Goal: Register for event/course

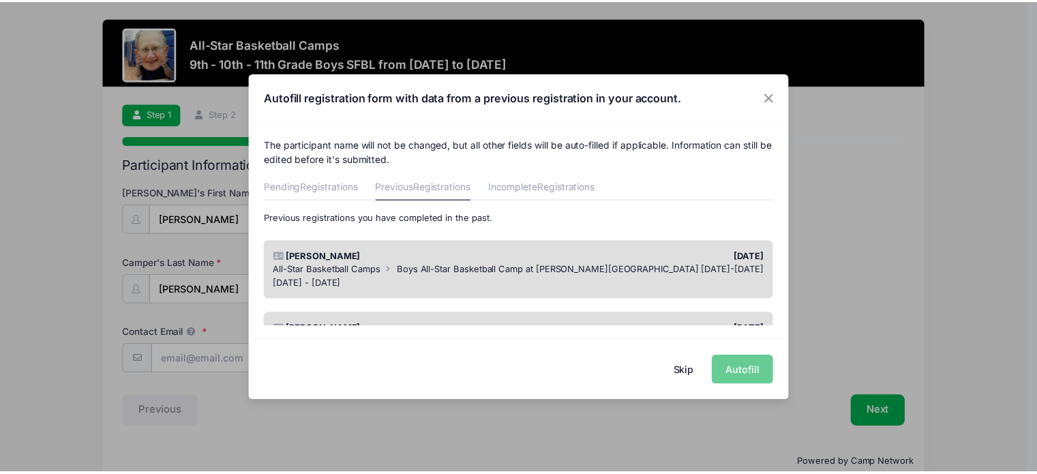
scroll to position [68, 0]
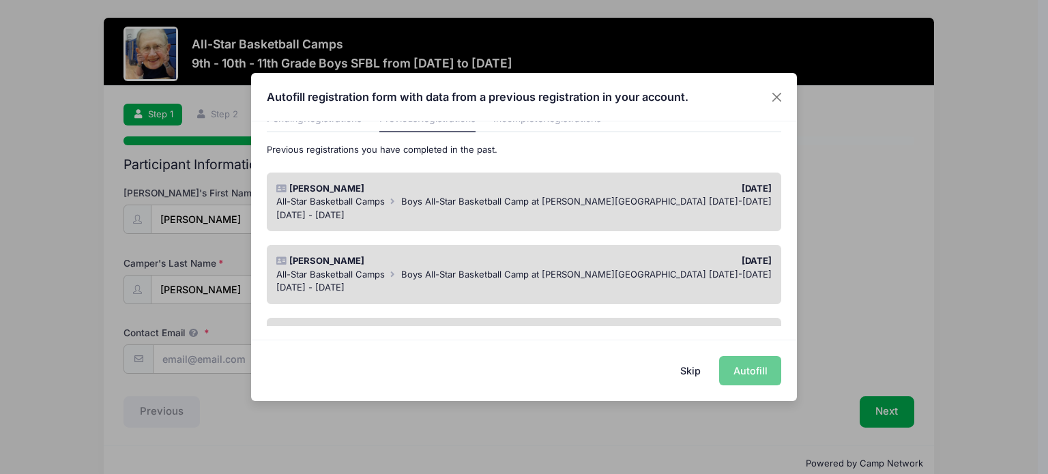
click at [547, 209] on div "[DATE] - [DATE]" at bounding box center [524, 216] width 496 height 14
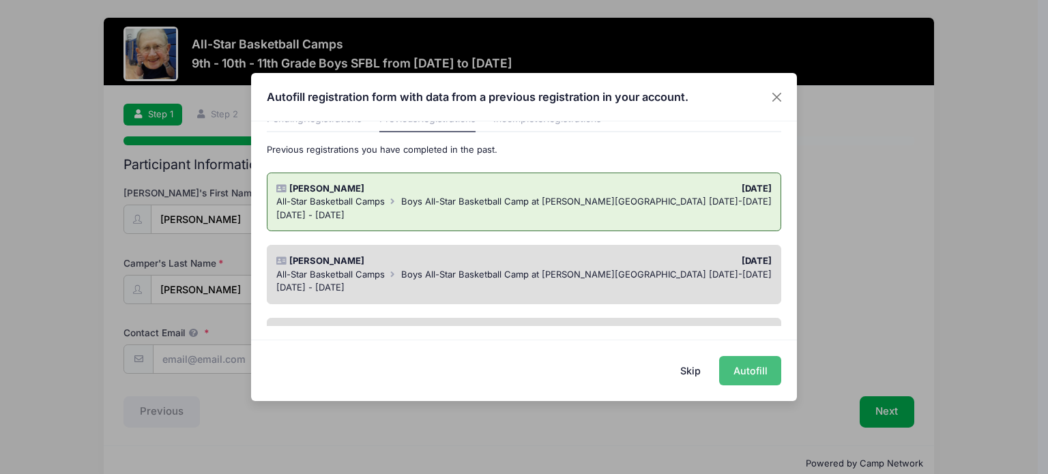
click at [744, 369] on button "Autofill" at bounding box center [750, 370] width 62 height 29
type input "[EMAIL_ADDRESS][DOMAIN_NAME]"
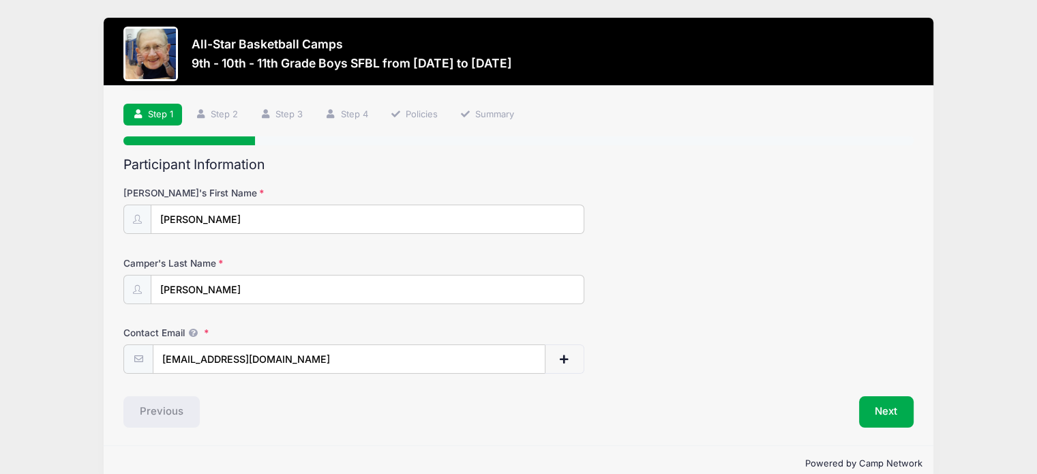
scroll to position [23, 0]
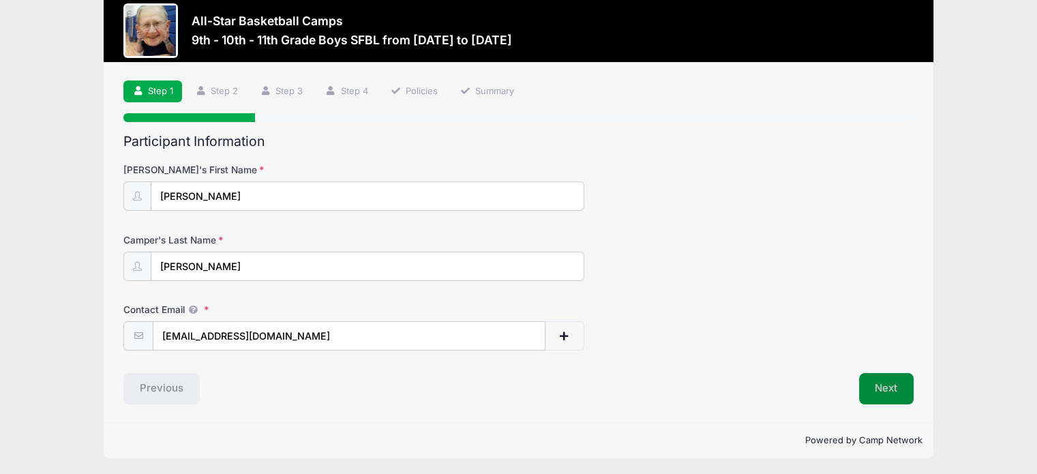
click at [877, 390] on button "Next" at bounding box center [886, 388] width 55 height 31
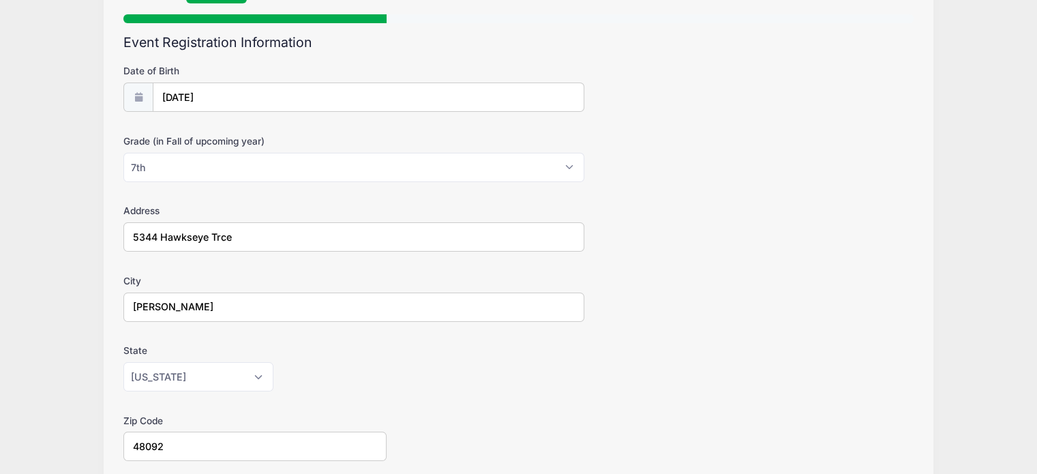
scroll to position [136, 0]
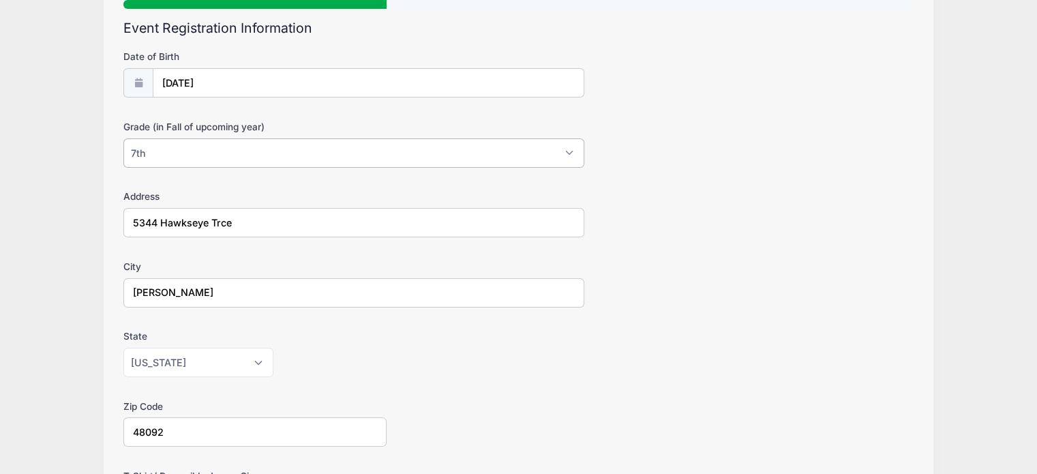
click at [160, 147] on select "Please Select 1st 2nd 3rd 4th 5th 6th 7th 8th 9th 10th 11th 12th" at bounding box center [353, 152] width 461 height 29
select select "9th"
click at [123, 138] on select "Please Select 1st 2nd 3rd 4th 5th 6th 7th 8th 9th 10th 11th 12th" at bounding box center [353, 152] width 461 height 29
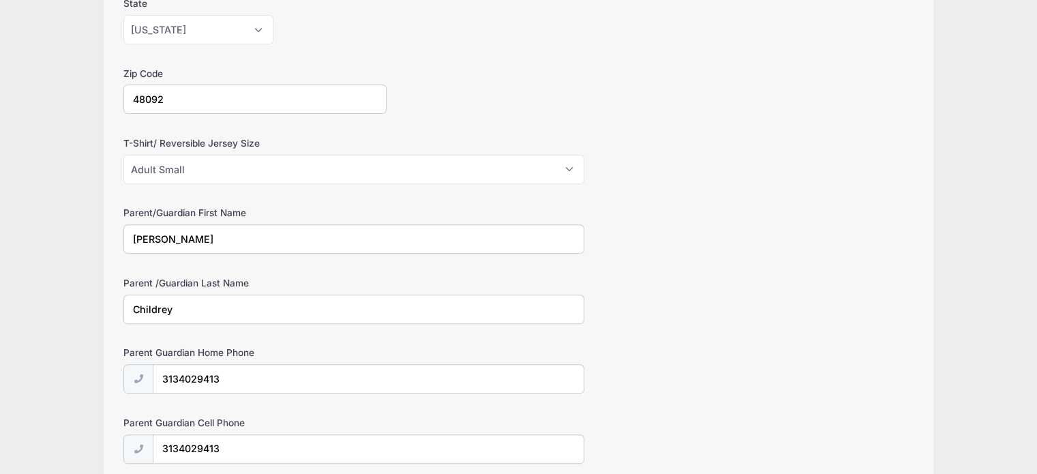
scroll to position [477, 0]
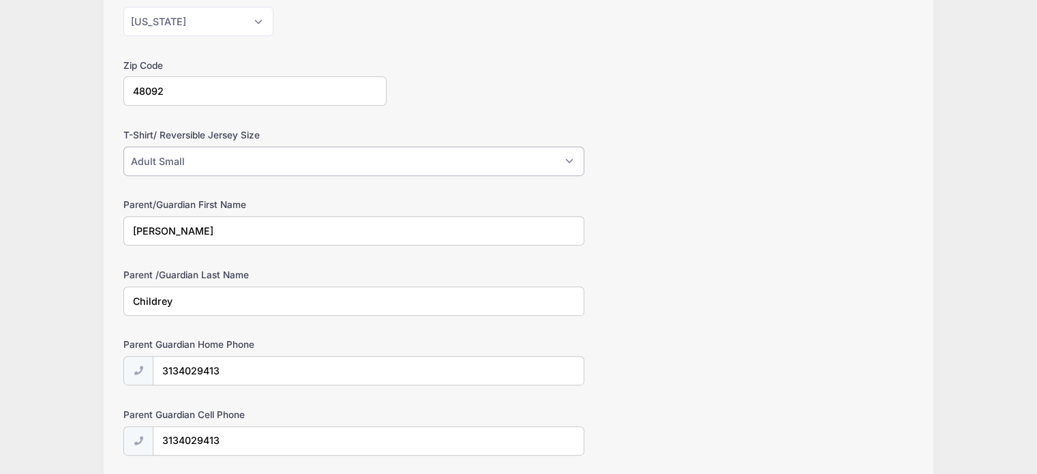
click at [214, 163] on select "Please Select Youth Large Youth XL Adult Small Adult Medium Adult Large Adult XL" at bounding box center [353, 161] width 461 height 29
select select "Adult Medium"
click at [123, 147] on select "Please Select Youth Large Youth XL Adult Small Adult Medium Adult Large Adult XL" at bounding box center [353, 161] width 461 height 29
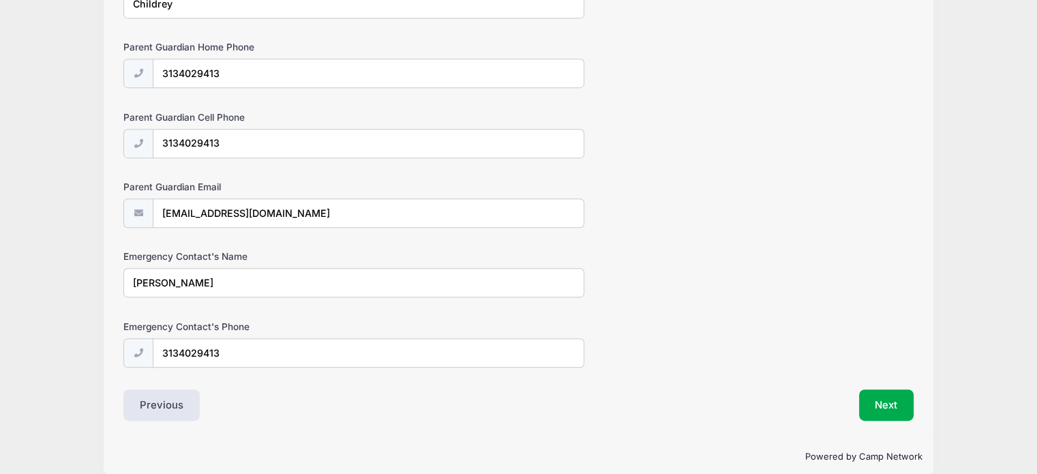
scroll to position [788, 0]
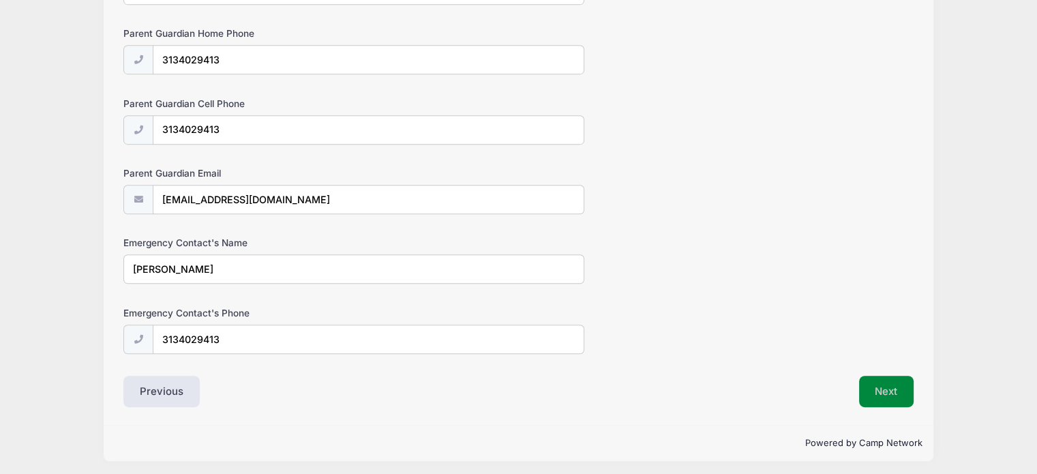
click at [879, 384] on button "Next" at bounding box center [886, 391] width 55 height 31
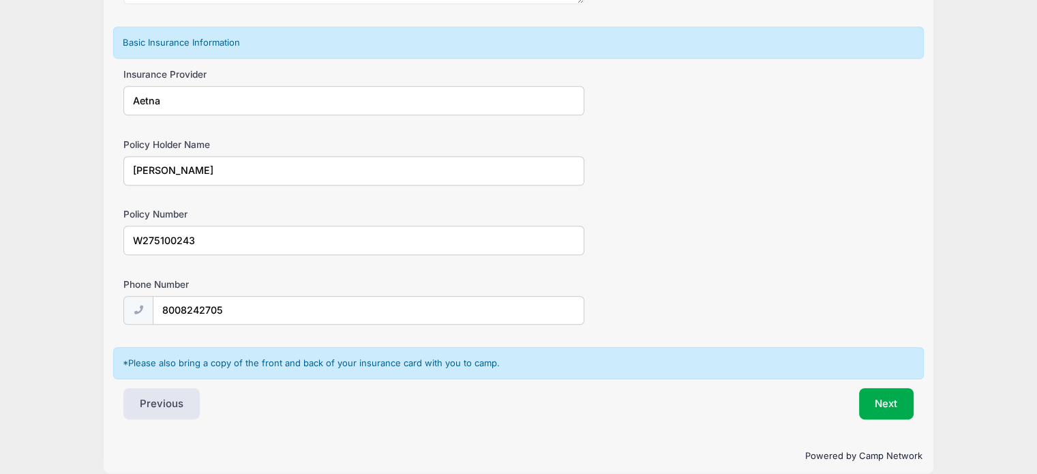
scroll to position [857, 0]
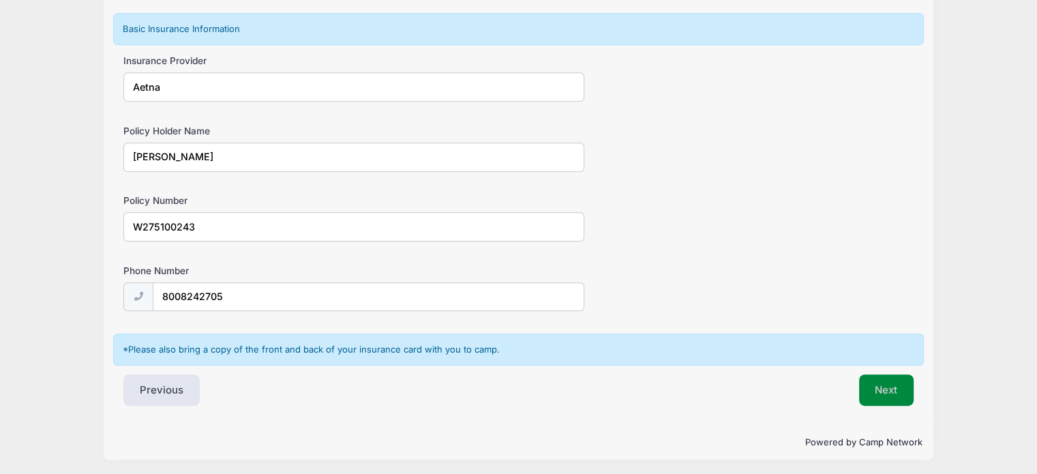
click at [879, 384] on button "Next" at bounding box center [886, 389] width 55 height 31
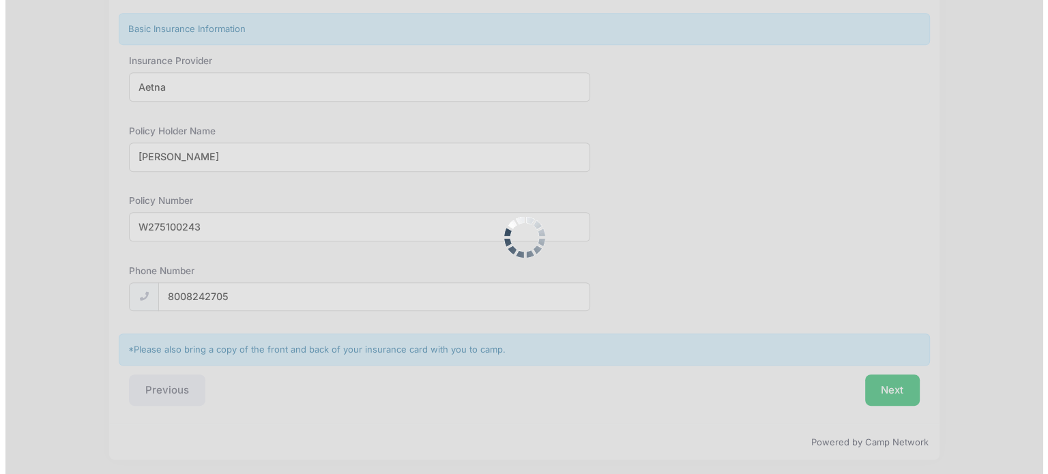
scroll to position [0, 0]
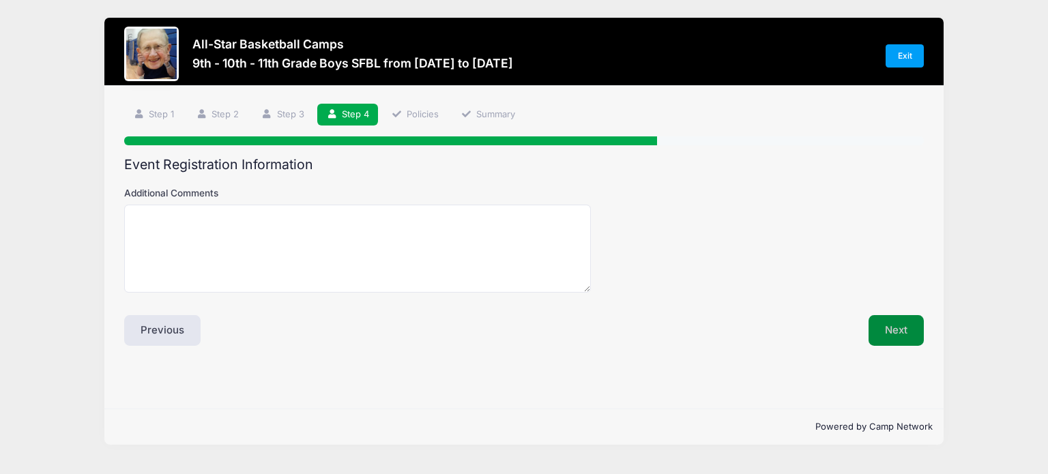
click at [913, 338] on button "Next" at bounding box center [895, 330] width 55 height 31
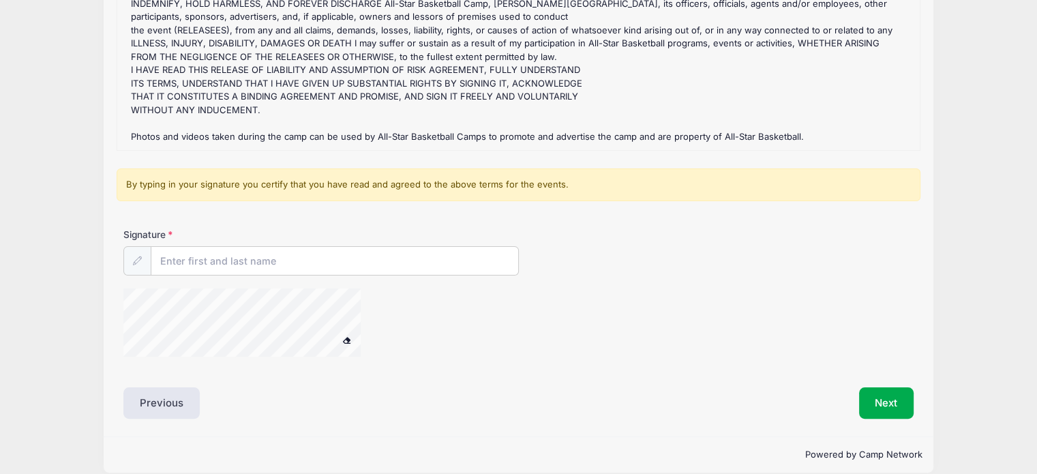
scroll to position [259, 0]
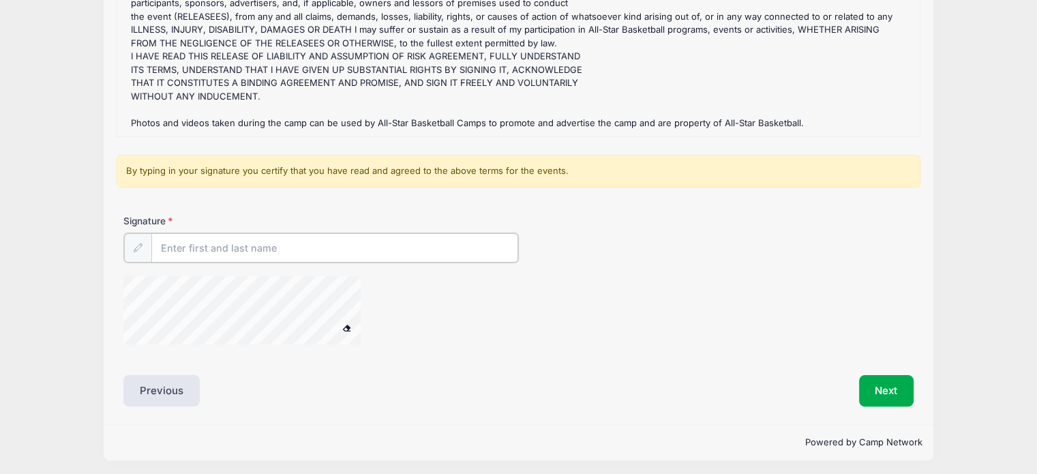
click at [236, 248] on input "Signature" at bounding box center [334, 247] width 367 height 29
type input "[PERSON_NAME]"
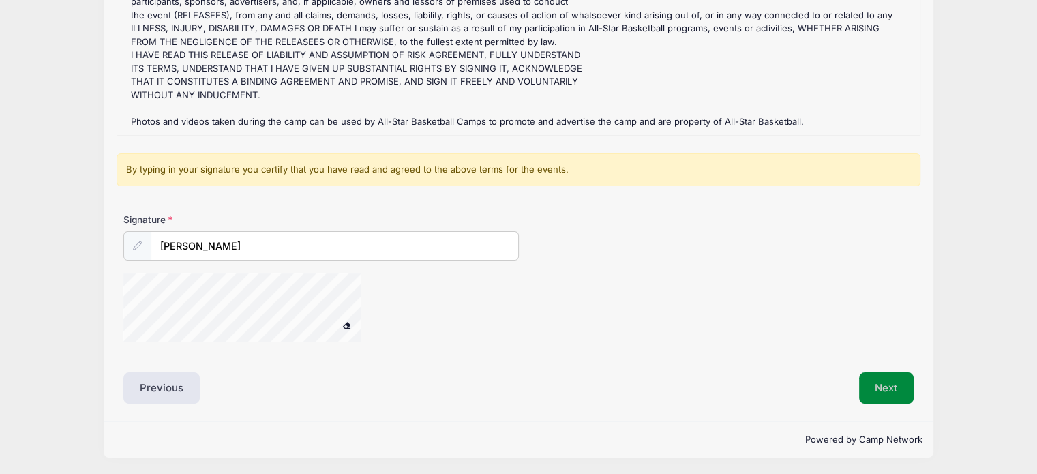
scroll to position [259, 0]
click at [879, 387] on button "Next" at bounding box center [886, 389] width 55 height 31
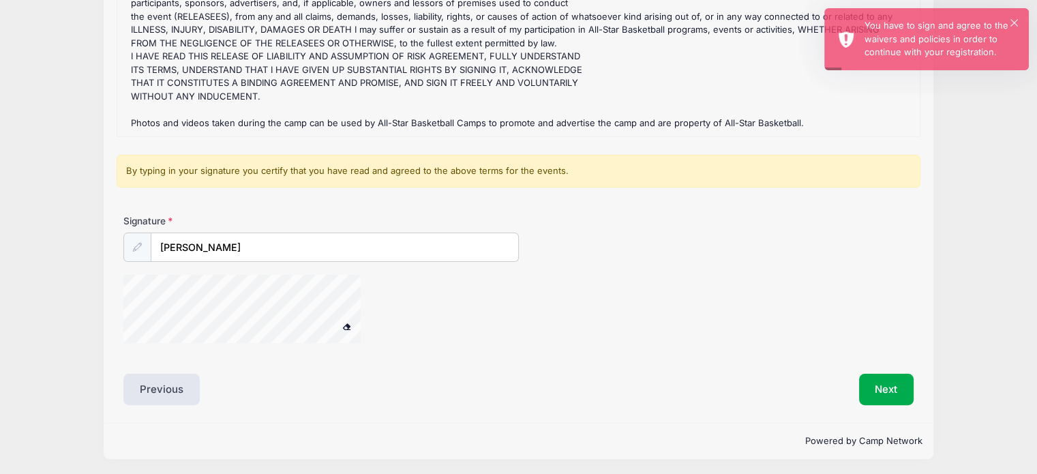
click at [135, 240] on div at bounding box center [137, 247] width 28 height 29
click at [138, 245] on icon at bounding box center [137, 247] width 9 height 9
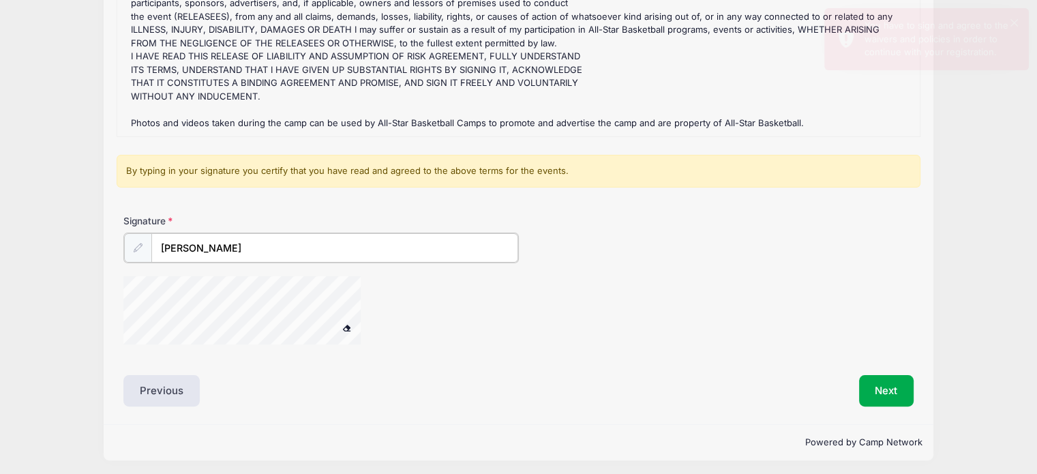
click at [232, 244] on input "[PERSON_NAME]" at bounding box center [334, 247] width 367 height 29
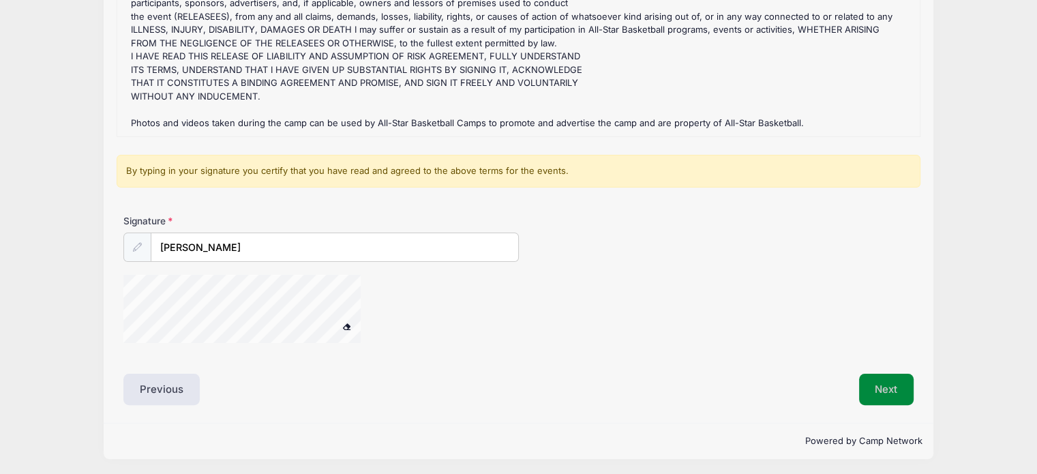
click at [887, 381] on button "Next" at bounding box center [886, 389] width 55 height 31
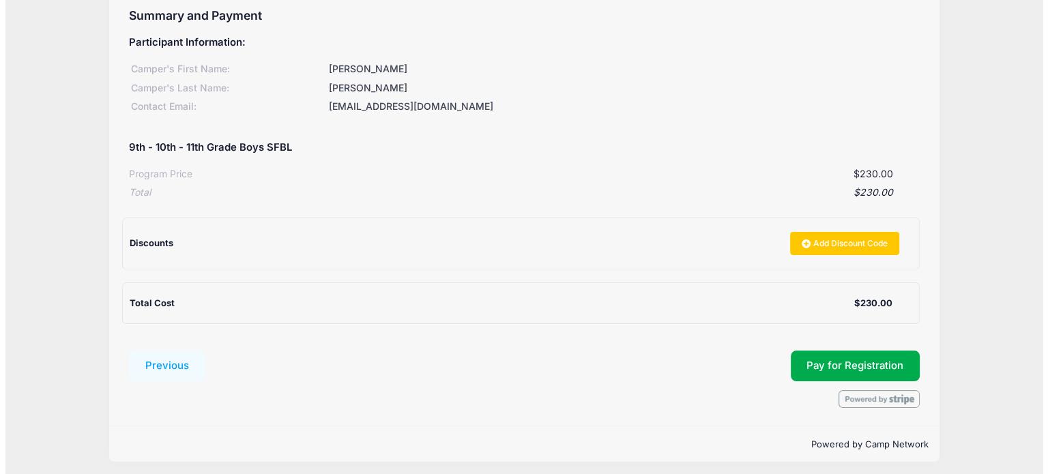
scroll to position [153, 0]
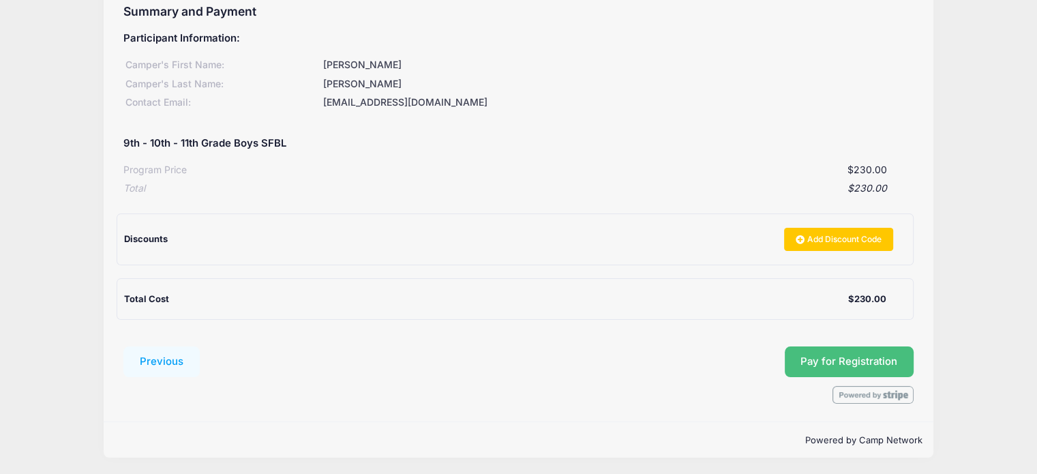
click at [829, 359] on span "Pay for Registration" at bounding box center [849, 361] width 97 height 12
